Goal: Task Accomplishment & Management: Manage account settings

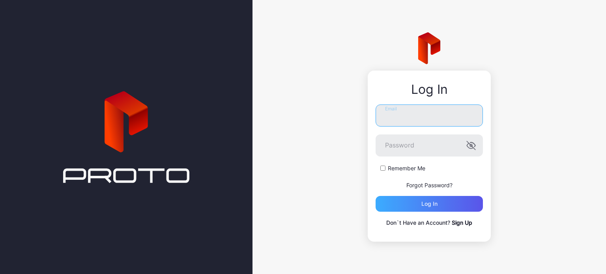
type input "**********"
click at [446, 198] on div "Log in" at bounding box center [428, 204] width 107 height 16
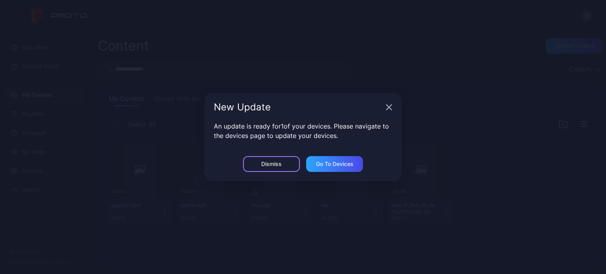
click at [255, 165] on div "Dismiss" at bounding box center [271, 164] width 57 height 16
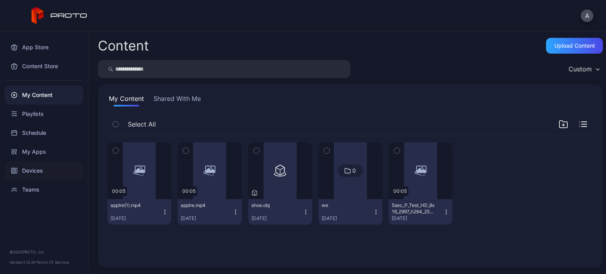
click at [38, 171] on div "Devices" at bounding box center [44, 170] width 78 height 19
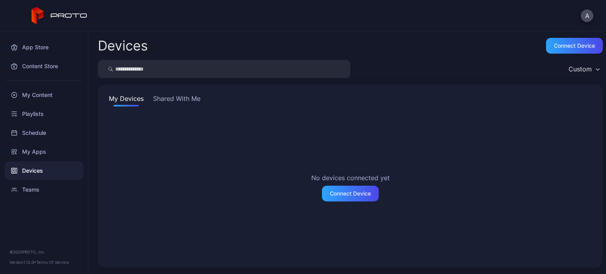
click at [179, 101] on button "Shared With Me" at bounding box center [176, 100] width 50 height 13
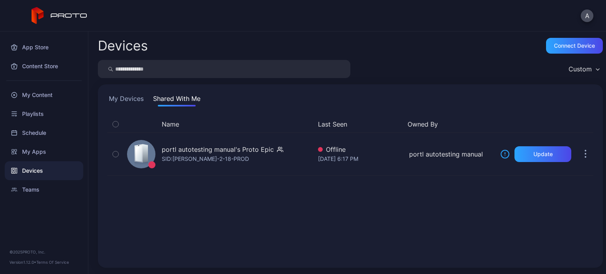
click at [142, 96] on button "My Devices" at bounding box center [126, 100] width 38 height 13
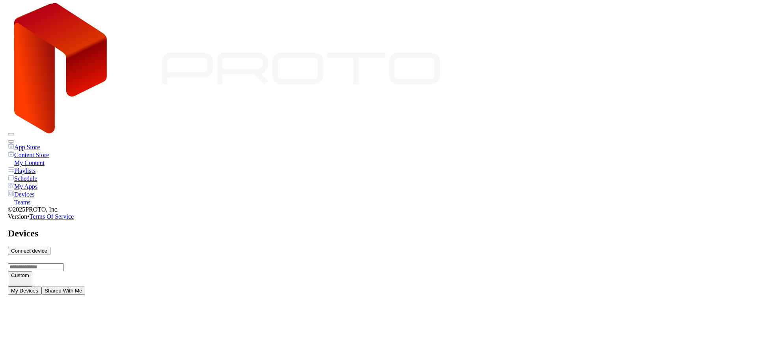
scroll to position [59, 0]
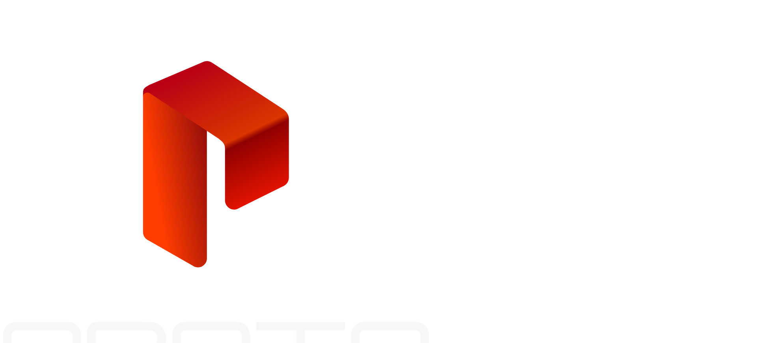
type input "**********"
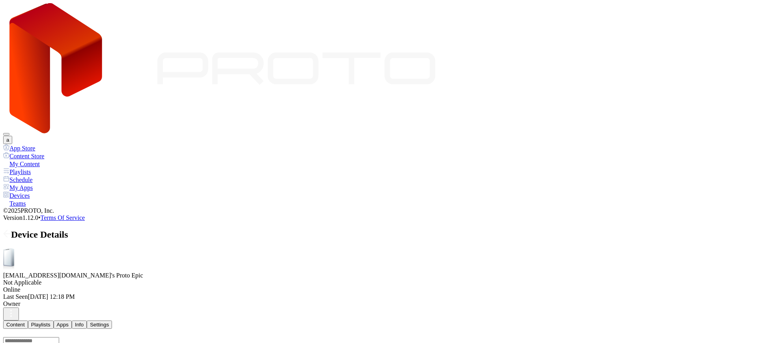
click at [109, 321] on div "Settings" at bounding box center [99, 324] width 19 height 6
click at [28, 320] on button "Content" at bounding box center [15, 324] width 25 height 8
click at [19, 307] on button "button" at bounding box center [11, 313] width 16 height 13
click at [11, 229] on span at bounding box center [7, 234] width 8 height 10
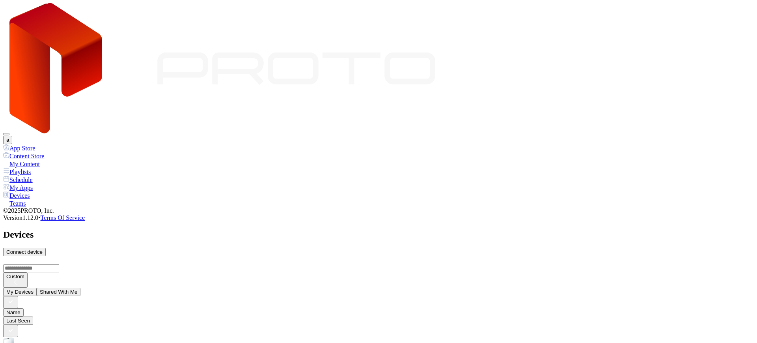
click at [43, 249] on div "Connect device" at bounding box center [24, 252] width 36 height 6
type input "*"
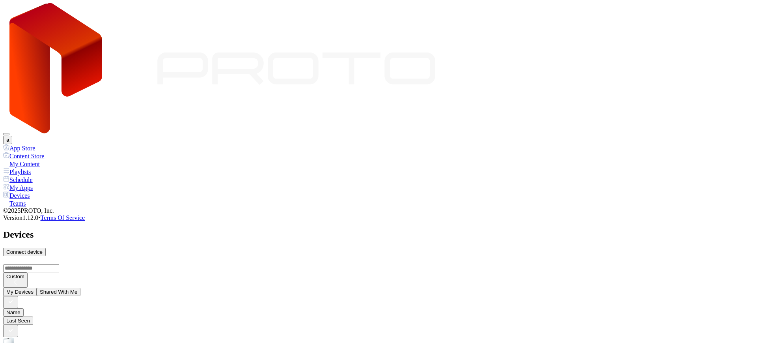
type input "*"
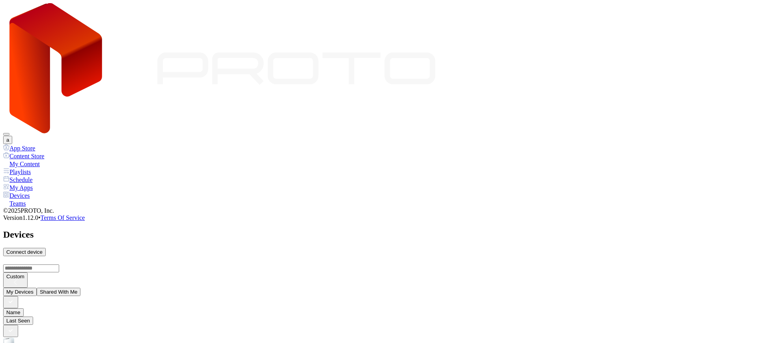
click at [81, 287] on button "Shared With Me" at bounding box center [59, 291] width 44 height 8
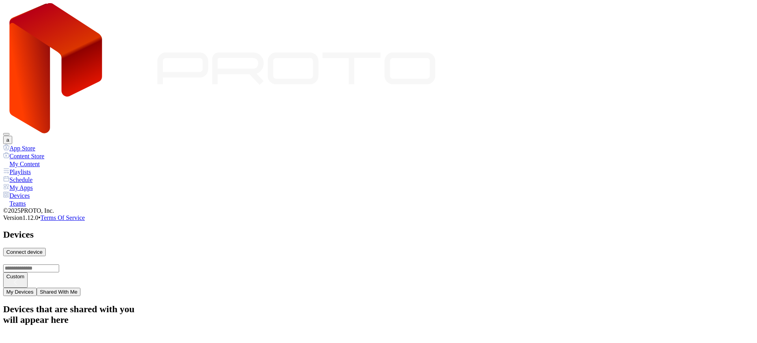
click at [37, 287] on button "My Devices" at bounding box center [20, 291] width 34 height 8
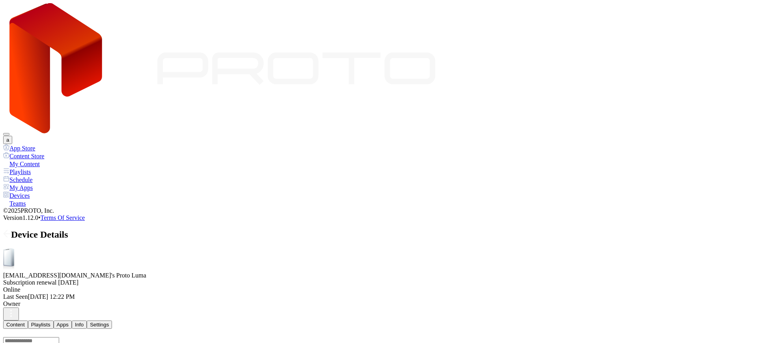
click at [109, 321] on div "Settings" at bounding box center [99, 324] width 19 height 6
click at [12, 136] on button "a" at bounding box center [7, 140] width 9 height 8
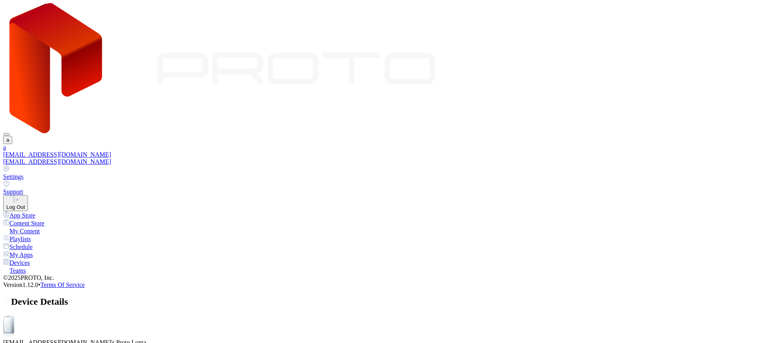
click at [670, 165] on link "Settings" at bounding box center [378, 172] width 751 height 15
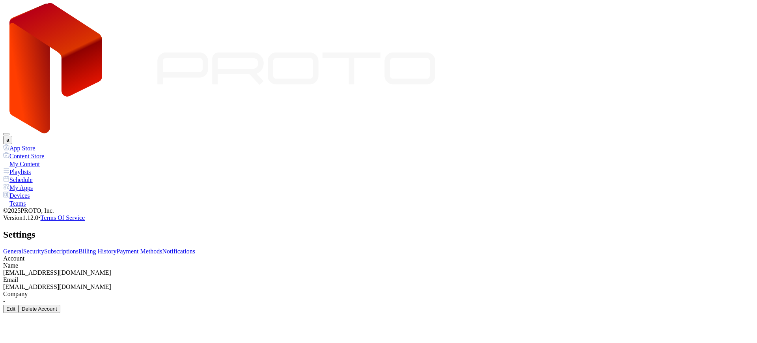
click at [116, 248] on link "Billing History" at bounding box center [97, 251] width 38 height 7
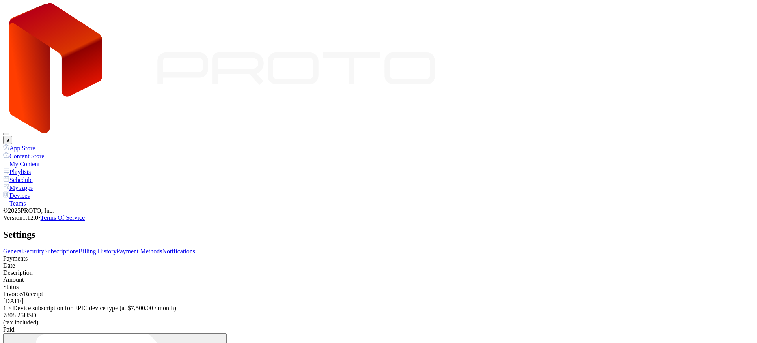
click at [162, 248] on link "Payment Methods" at bounding box center [140, 251] width 46 height 7
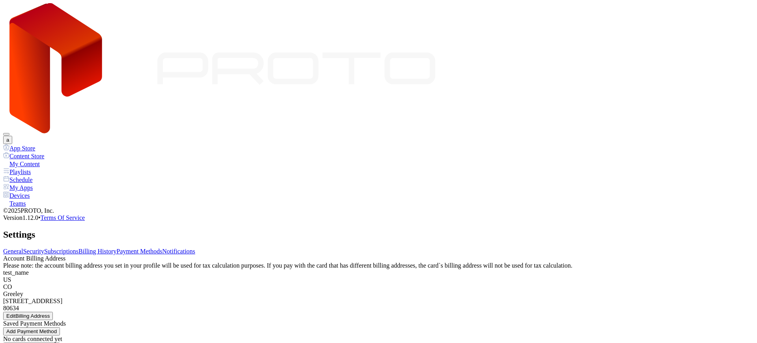
click at [196, 248] on link "Notifications" at bounding box center [178, 251] width 33 height 7
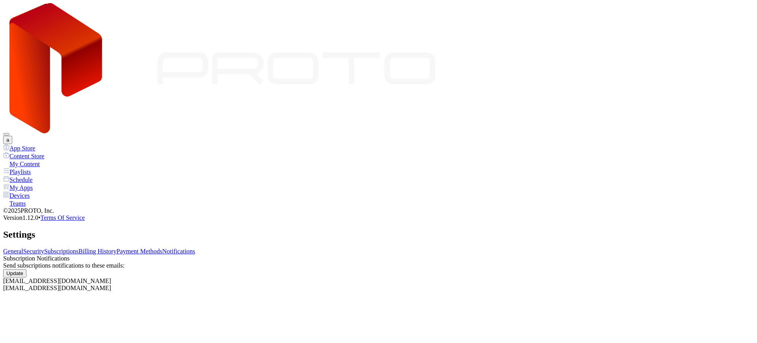
click at [116, 248] on link "Billing History" at bounding box center [97, 251] width 38 height 7
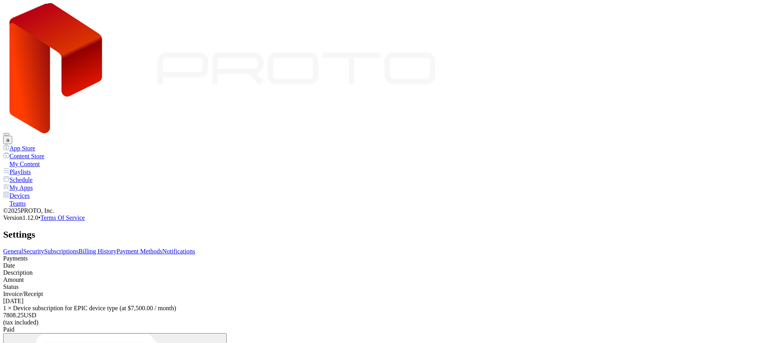
click at [78, 248] on link "Subscriptions" at bounding box center [61, 251] width 34 height 7
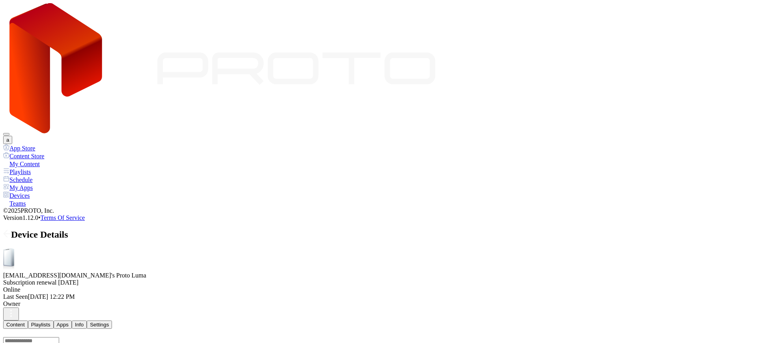
click at [11, 229] on icon at bounding box center [7, 233] width 8 height 8
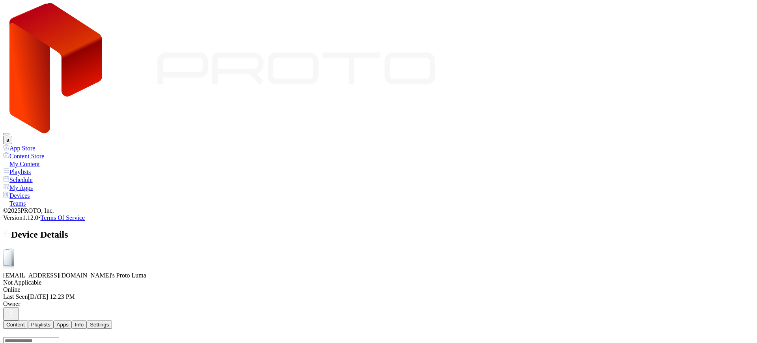
click at [11, 229] on icon at bounding box center [7, 233] width 8 height 8
